Goal: Find specific page/section: Find specific page/section

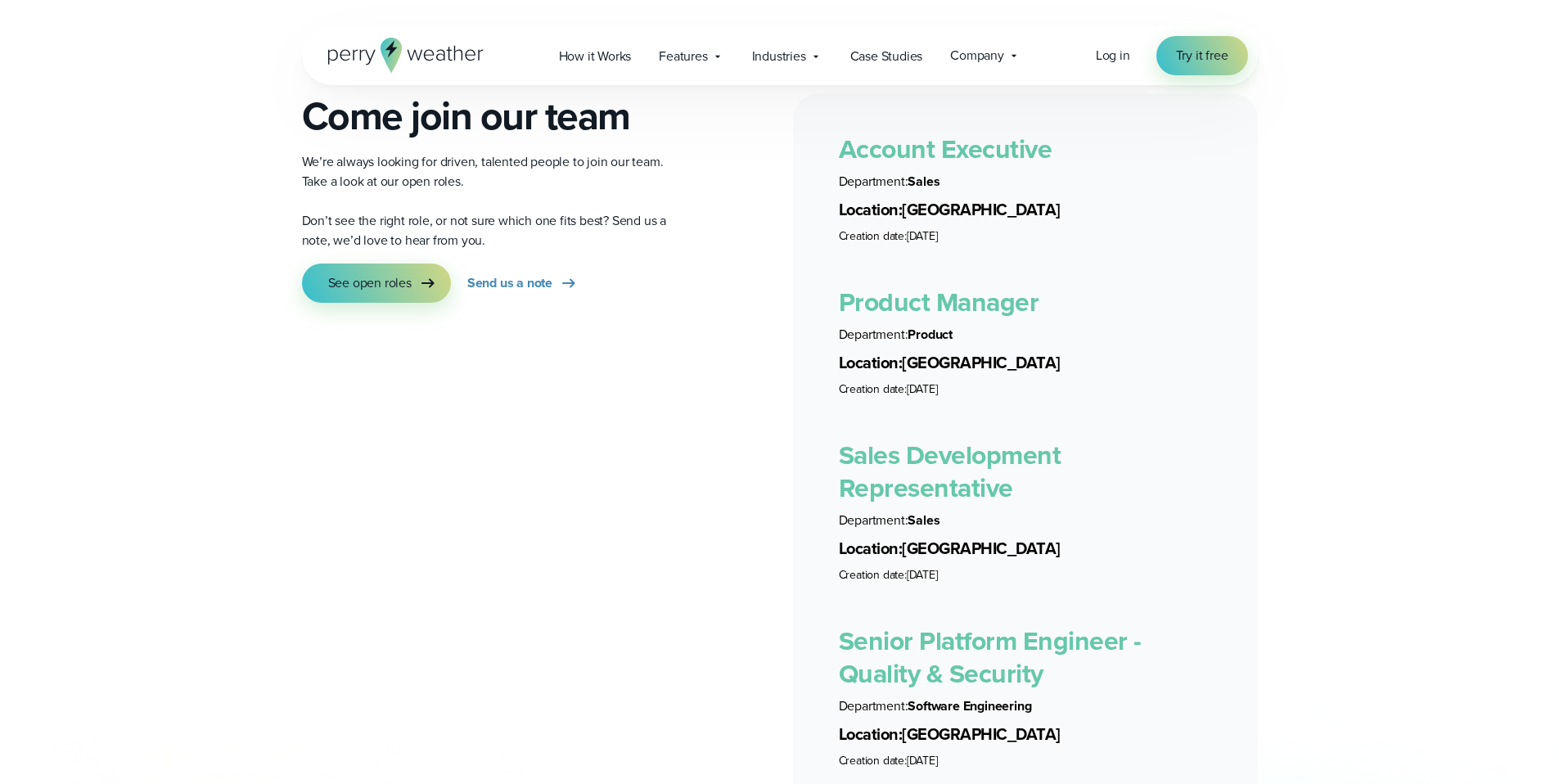
scroll to position [2950, 0]
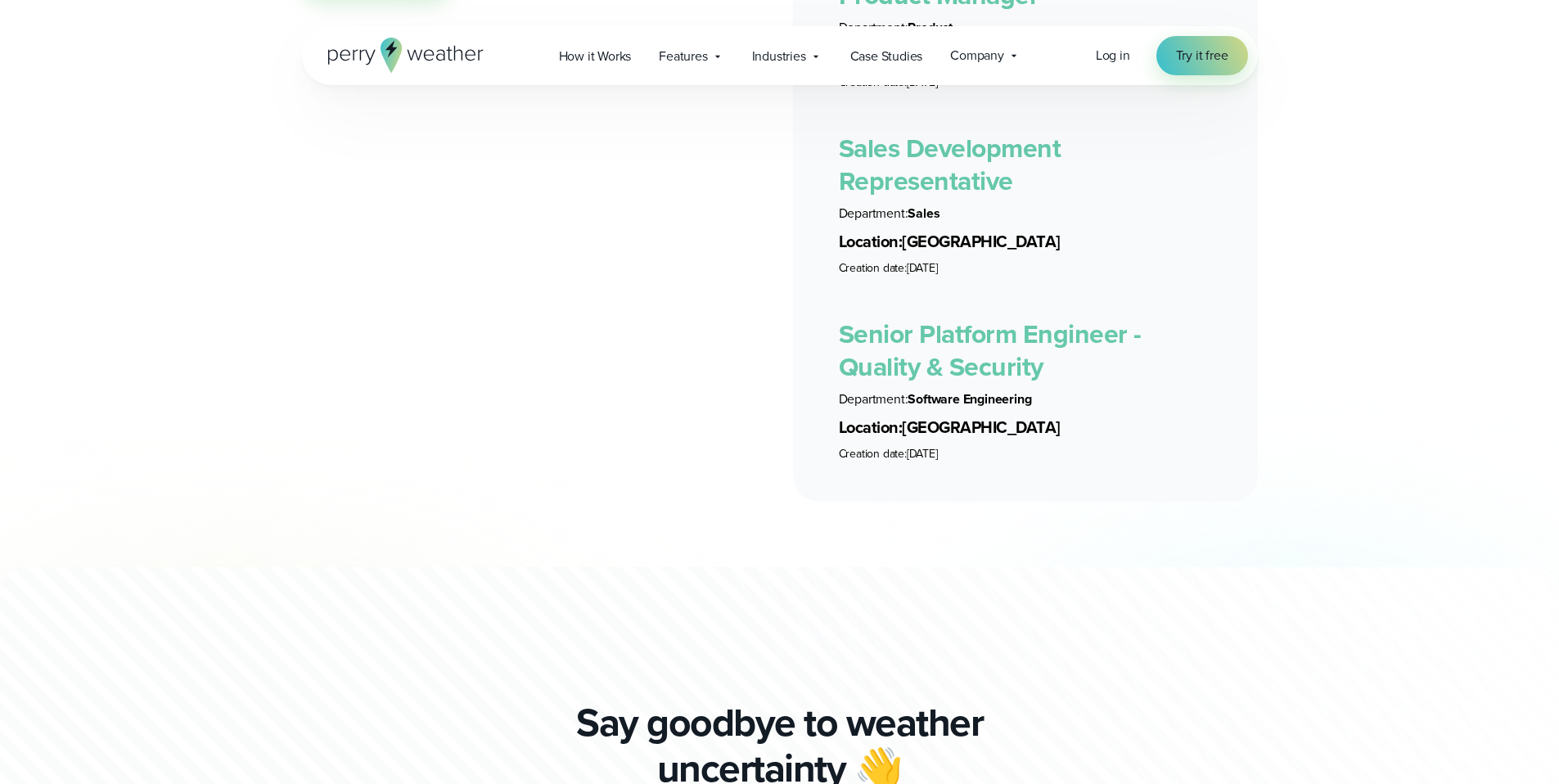
scroll to position [3254, 0]
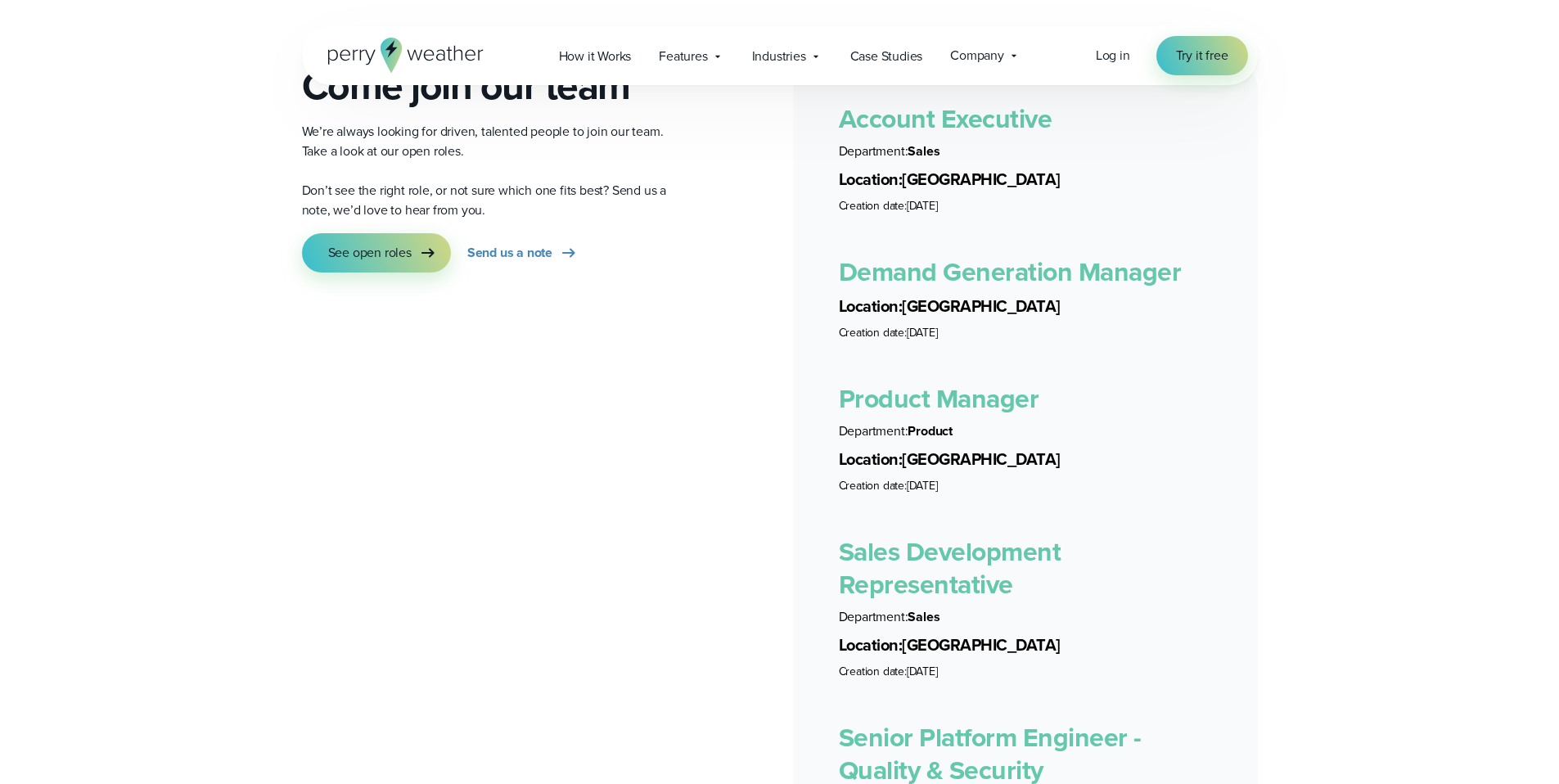
scroll to position [2962, 0]
